Goal: Transaction & Acquisition: Purchase product/service

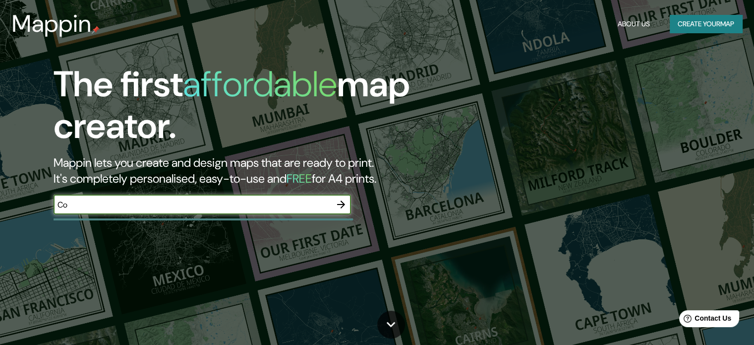
type input "C"
type input "playa las totoritas"
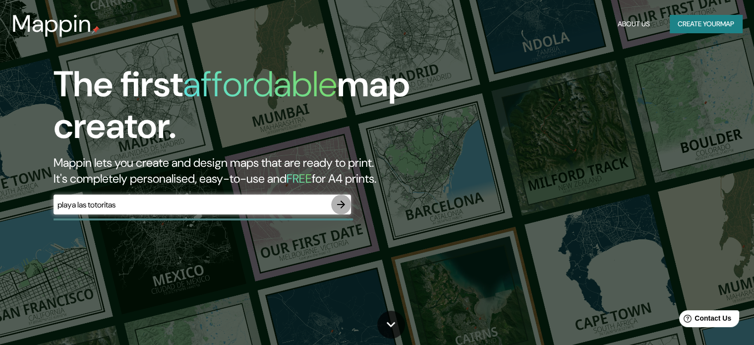
click at [338, 202] on icon "button" at bounding box center [341, 204] width 12 height 12
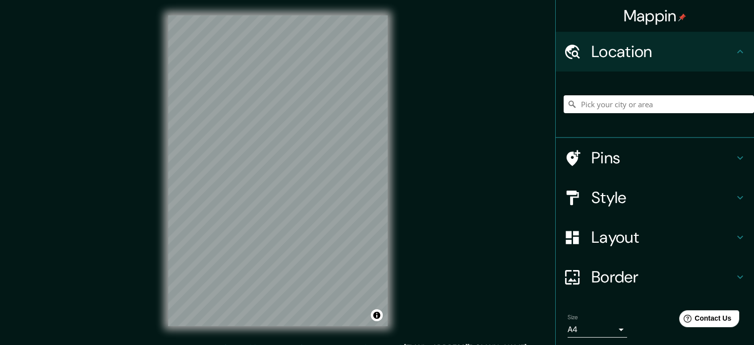
scroll to position [1, 0]
click at [640, 105] on input "Pick your city or area" at bounding box center [659, 104] width 190 height 18
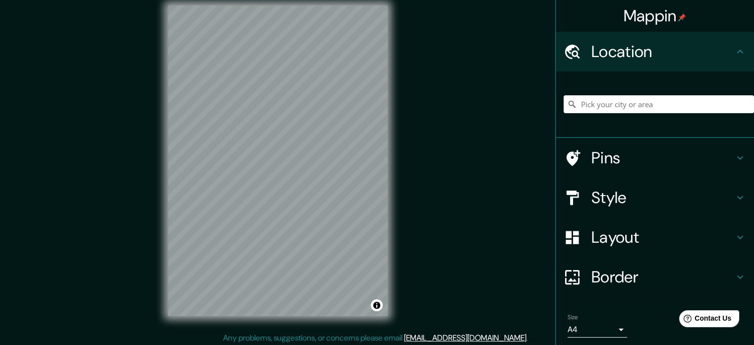
scroll to position [13, 0]
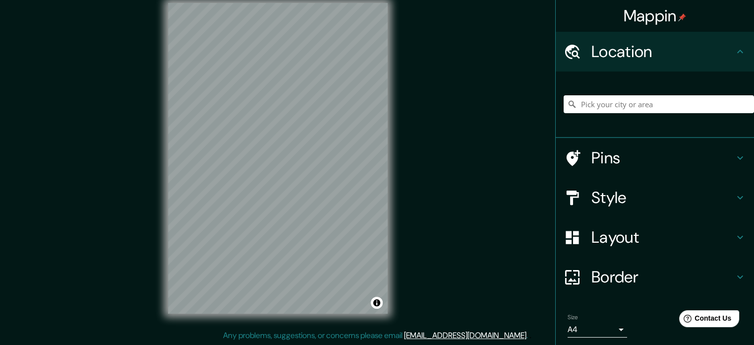
click at [413, 283] on div "Mappin Location Pins Style Layout Border Choose a border. Hint : you can make l…" at bounding box center [377, 166] width 754 height 358
click at [609, 105] on input "Pick your city or area" at bounding box center [659, 104] width 190 height 18
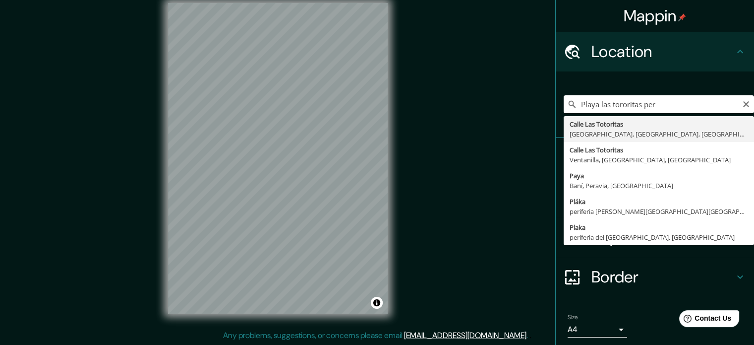
type input "[GEOGRAPHIC_DATA], [GEOGRAPHIC_DATA], [GEOGRAPHIC_DATA], [GEOGRAPHIC_DATA]"
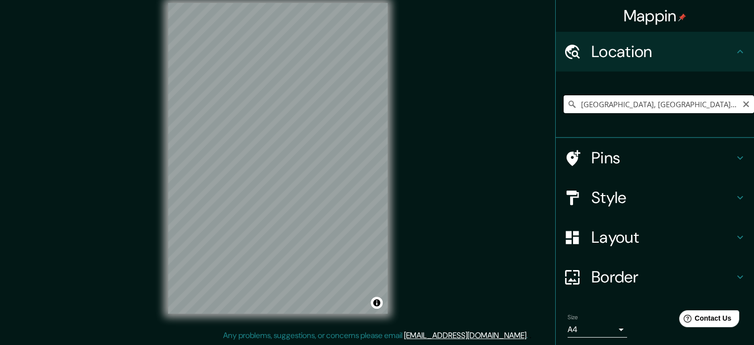
click at [620, 99] on input "[GEOGRAPHIC_DATA], [GEOGRAPHIC_DATA], [GEOGRAPHIC_DATA], [GEOGRAPHIC_DATA]" at bounding box center [659, 104] width 190 height 18
click at [743, 106] on icon "Clear" at bounding box center [746, 104] width 6 height 6
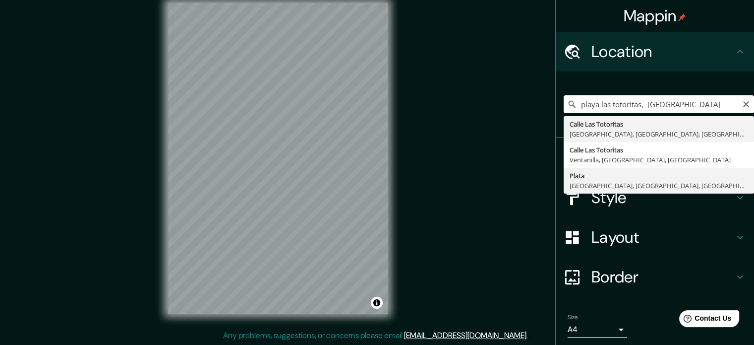
type input "Plata, [GEOGRAPHIC_DATA], [GEOGRAPHIC_DATA], [GEOGRAPHIC_DATA]"
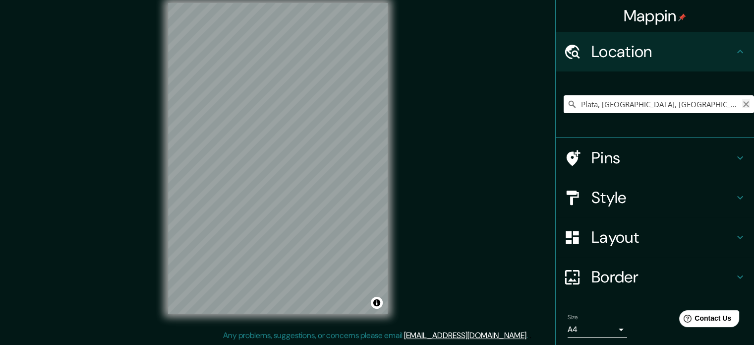
click at [743, 104] on icon "Clear" at bounding box center [746, 104] width 6 height 6
click at [614, 105] on input "Pick your city or area" at bounding box center [659, 104] width 190 height 18
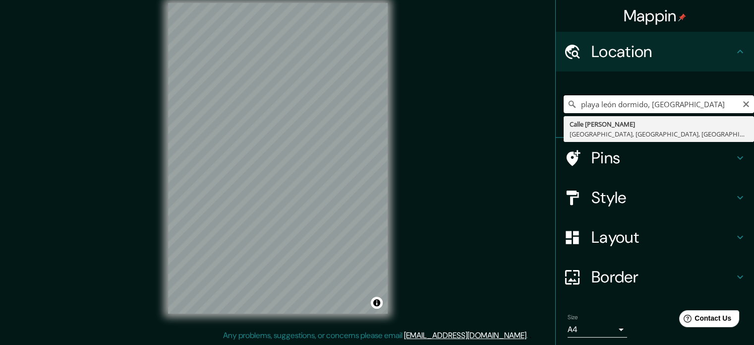
click at [615, 107] on input "playa león dormido, [GEOGRAPHIC_DATA]" at bounding box center [659, 104] width 190 height 18
click at [662, 109] on input "playa león dormido, [GEOGRAPHIC_DATA]" at bounding box center [659, 104] width 190 height 18
drag, startPoint x: 657, startPoint y: 108, endPoint x: 675, endPoint y: 109, distance: 18.4
click at [684, 109] on input "playa león dormido, [GEOGRAPHIC_DATA]" at bounding box center [659, 104] width 190 height 18
click at [598, 107] on input "playa león dormido, [GEOGRAPHIC_DATA]" at bounding box center [659, 104] width 190 height 18
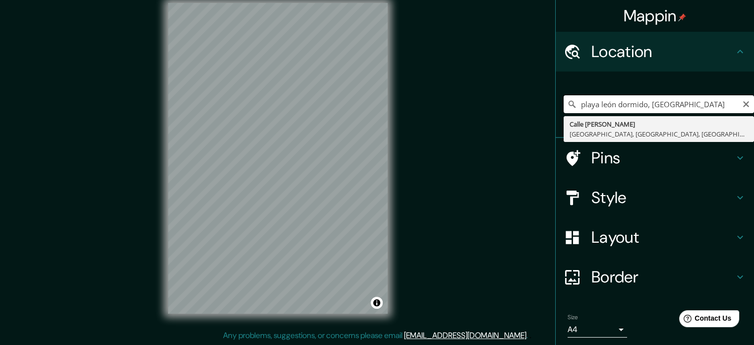
click at [588, 103] on input "playa león dormido, [GEOGRAPHIC_DATA]" at bounding box center [659, 104] width 190 height 18
drag, startPoint x: 590, startPoint y: 104, endPoint x: 591, endPoint y: 111, distance: 6.5
click at [591, 104] on input "playa león dormido, [GEOGRAPHIC_DATA]" at bounding box center [659, 104] width 190 height 18
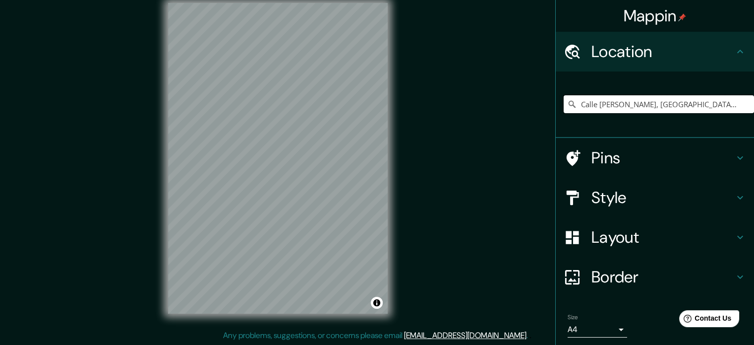
type input "Calle [PERSON_NAME], [GEOGRAPHIC_DATA], [GEOGRAPHIC_DATA], [GEOGRAPHIC_DATA]"
click at [645, 100] on input "Calle [PERSON_NAME], [GEOGRAPHIC_DATA], [GEOGRAPHIC_DATA], [GEOGRAPHIC_DATA]" at bounding box center [659, 104] width 190 height 18
click at [742, 105] on icon "Clear" at bounding box center [746, 104] width 8 height 8
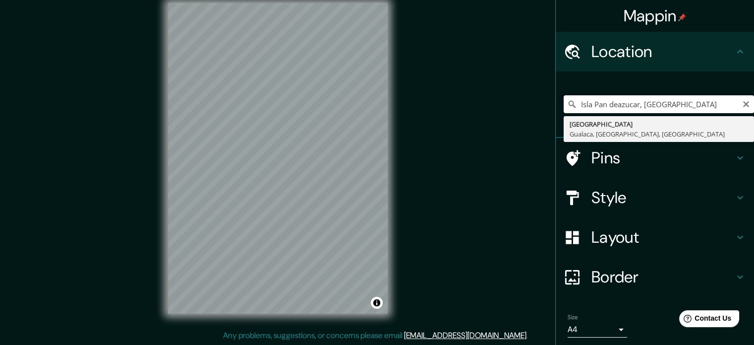
click at [611, 107] on input "Isla Pan deazucar, [GEOGRAPHIC_DATA]" at bounding box center [659, 104] width 190 height 18
click at [660, 104] on input "[GEOGRAPHIC_DATA], [GEOGRAPHIC_DATA]" at bounding box center [659, 104] width 190 height 18
click at [639, 101] on input "[GEOGRAPHIC_DATA], [GEOGRAPHIC_DATA]" at bounding box center [659, 104] width 190 height 18
drag, startPoint x: 639, startPoint y: 103, endPoint x: 670, endPoint y: 112, distance: 33.0
click at [673, 111] on input "[GEOGRAPHIC_DATA], [GEOGRAPHIC_DATA]" at bounding box center [659, 104] width 190 height 18
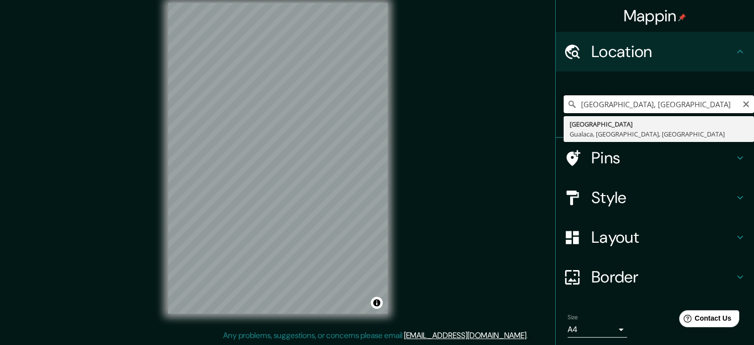
click at [645, 111] on input "[GEOGRAPHIC_DATA], [GEOGRAPHIC_DATA]" at bounding box center [659, 104] width 190 height 18
click at [645, 107] on input "[GEOGRAPHIC_DATA], [GEOGRAPHIC_DATA]" at bounding box center [659, 104] width 190 height 18
drag, startPoint x: 645, startPoint y: 107, endPoint x: 697, endPoint y: 106, distance: 52.6
click at [697, 106] on input "[GEOGRAPHIC_DATA], [GEOGRAPHIC_DATA]" at bounding box center [659, 104] width 190 height 18
drag, startPoint x: 673, startPoint y: 103, endPoint x: 552, endPoint y: 108, distance: 121.1
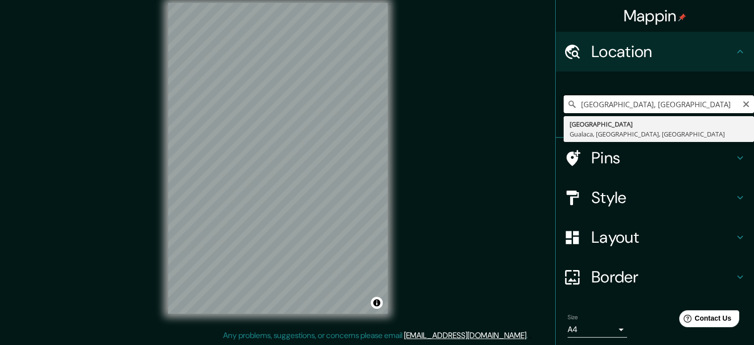
click at [564, 111] on input "[GEOGRAPHIC_DATA], [GEOGRAPHIC_DATA]" at bounding box center [659, 104] width 190 height 18
click at [663, 102] on input "[GEOGRAPHIC_DATA], [GEOGRAPHIC_DATA]" at bounding box center [659, 104] width 190 height 18
drag, startPoint x: 663, startPoint y: 102, endPoint x: 562, endPoint y: 105, distance: 101.7
click at [564, 105] on div "[GEOGRAPHIC_DATA], [GEOGRAPHIC_DATA] [GEOGRAPHIC_DATA] Gualaca, [GEOGRAPHIC_DAT…" at bounding box center [659, 104] width 190 height 18
click at [627, 103] on input "[GEOGRAPHIC_DATA], [GEOGRAPHIC_DATA]" at bounding box center [659, 104] width 190 height 18
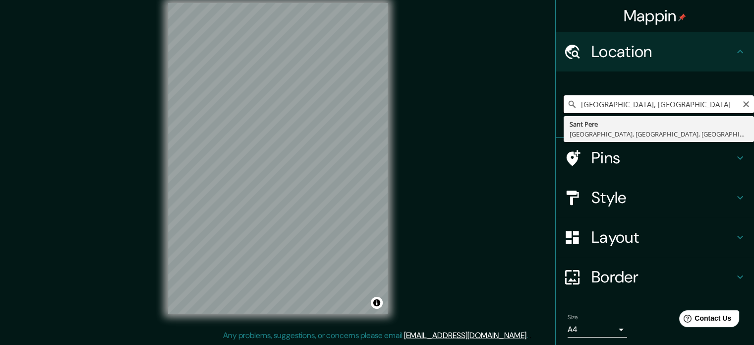
click at [648, 102] on input "[GEOGRAPHIC_DATA], [GEOGRAPHIC_DATA]" at bounding box center [659, 104] width 190 height 18
drag, startPoint x: 646, startPoint y: 103, endPoint x: 675, endPoint y: 118, distance: 32.8
type input "[GEOGRAPHIC_DATA], [GEOGRAPHIC_DATA], [GEOGRAPHIC_DATA], [GEOGRAPHIC_DATA]"
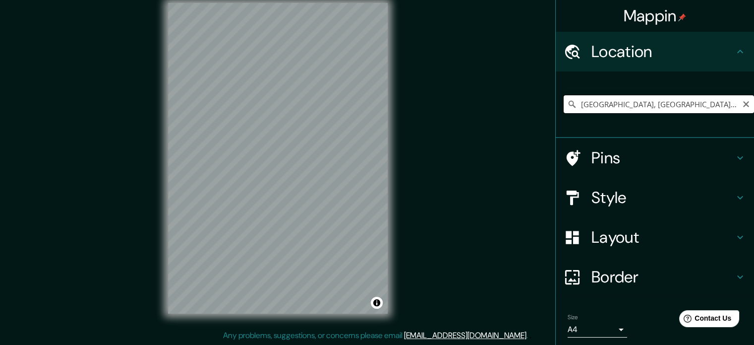
click at [654, 103] on input "[GEOGRAPHIC_DATA], [GEOGRAPHIC_DATA], [GEOGRAPHIC_DATA], [GEOGRAPHIC_DATA]" at bounding box center [659, 104] width 190 height 18
click at [743, 102] on icon "Clear" at bounding box center [746, 104] width 6 height 6
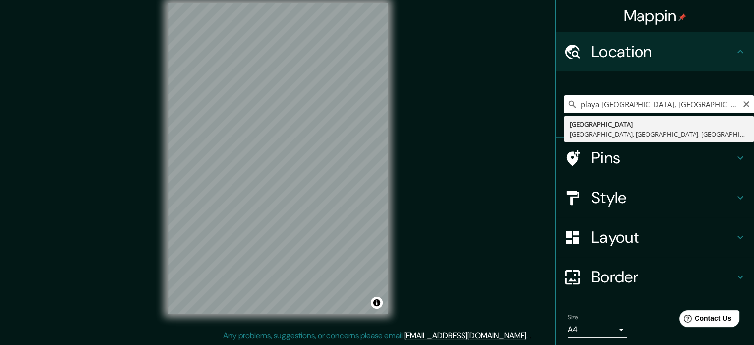
type input "[GEOGRAPHIC_DATA], [GEOGRAPHIC_DATA], [GEOGRAPHIC_DATA], [GEOGRAPHIC_DATA]"
